Goal: Transaction & Acquisition: Purchase product/service

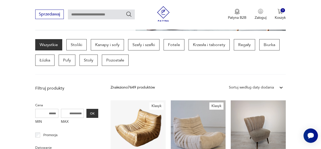
scroll to position [135, 0]
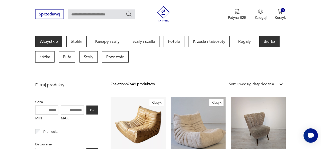
click at [266, 39] on p "Biurka" at bounding box center [269, 41] width 20 height 11
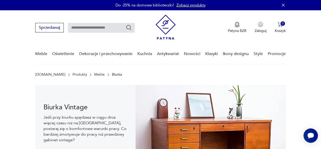
click at [98, 30] on input "text" at bounding box center [101, 28] width 67 height 10
type input "********"
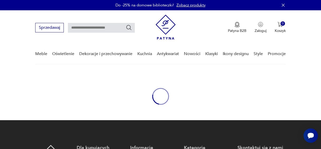
type input "********"
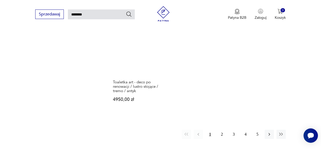
scroll to position [605, 0]
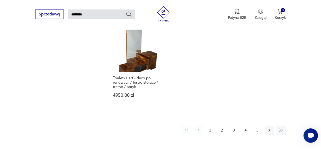
click at [222, 126] on button "2" at bounding box center [221, 130] width 9 height 9
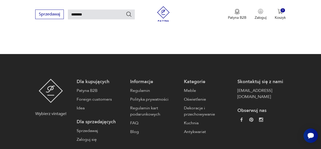
scroll to position [627, 0]
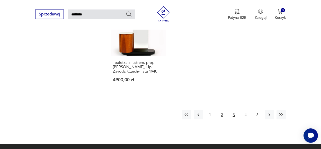
click at [235, 110] on button "3" at bounding box center [233, 114] width 9 height 9
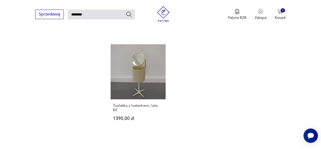
scroll to position [623, 0]
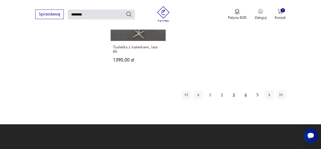
click at [246, 90] on button "4" at bounding box center [245, 94] width 9 height 9
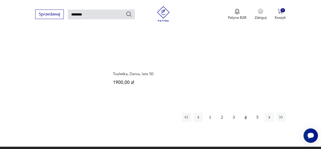
scroll to position [614, 0]
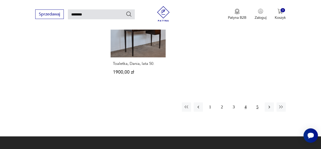
click at [259, 102] on button "5" at bounding box center [257, 106] width 9 height 9
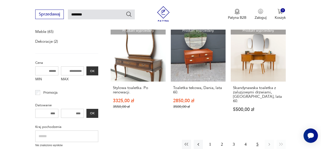
scroll to position [310, 0]
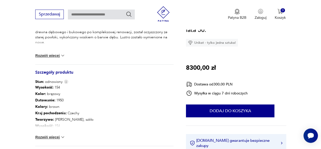
scroll to position [260, 0]
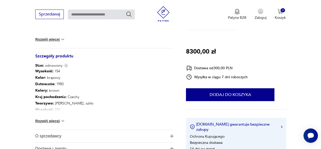
click at [56, 123] on button "Rozwiń więcej" at bounding box center [50, 120] width 30 height 5
